Goal: Task Accomplishment & Management: Use online tool/utility

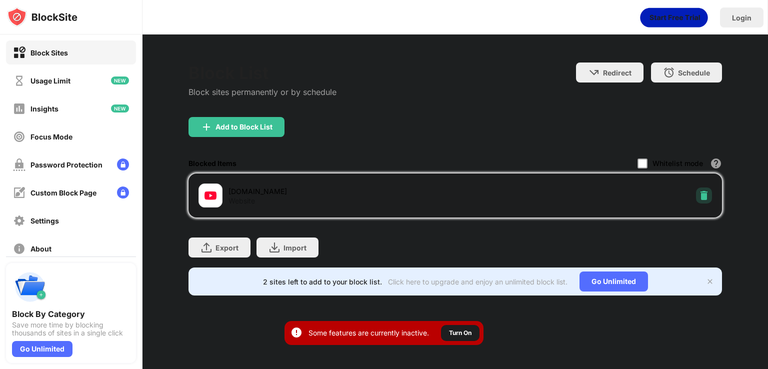
click at [702, 203] on div at bounding box center [704, 196] width 16 height 16
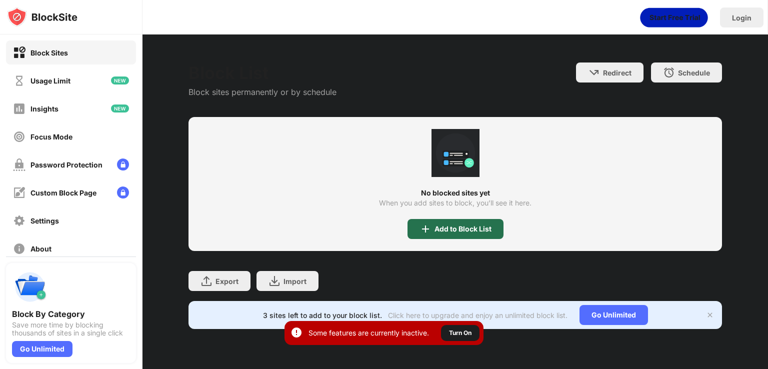
click at [434, 235] on div "Add to Block List" at bounding box center [456, 229] width 96 height 20
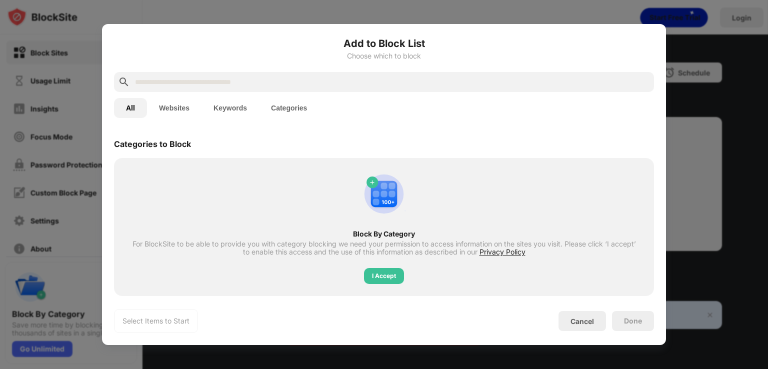
click at [371, 85] on input "text" at bounding box center [392, 82] width 516 height 12
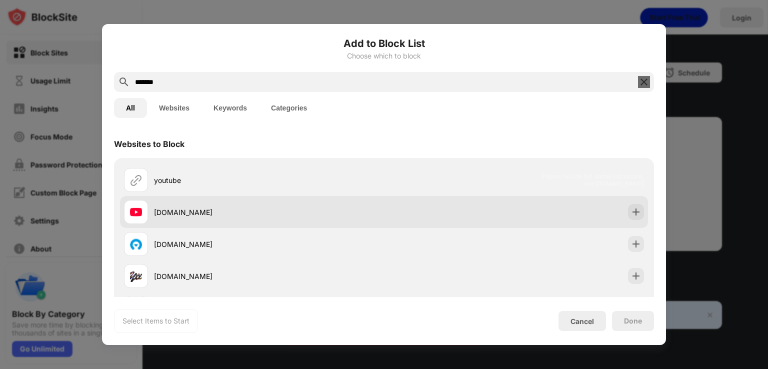
type input "*******"
click at [250, 211] on div "[DOMAIN_NAME]" at bounding box center [269, 212] width 230 height 11
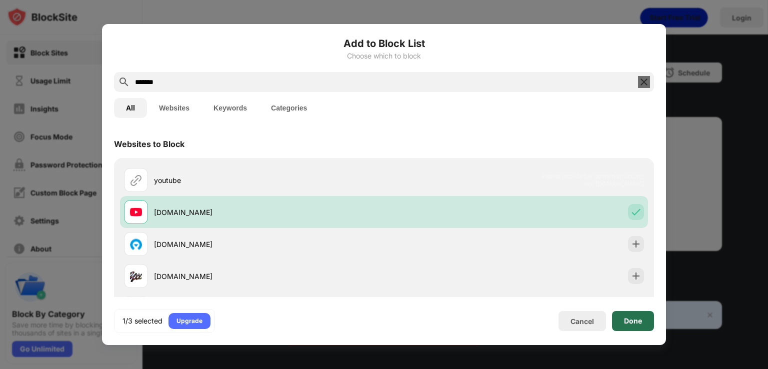
click at [633, 326] on div "Done" at bounding box center [633, 321] width 42 height 20
